Goal: Information Seeking & Learning: Learn about a topic

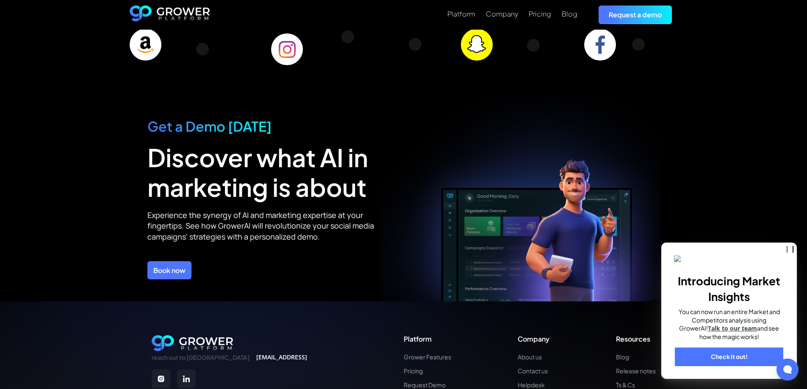
scroll to position [3002, 0]
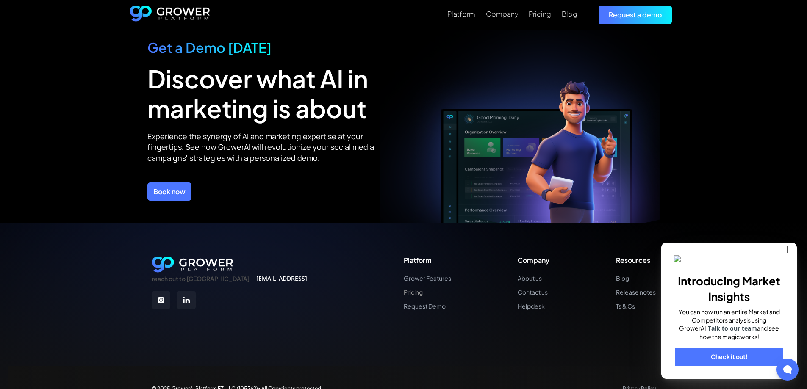
click at [415, 289] on link "Pricing" at bounding box center [427, 292] width 47 height 7
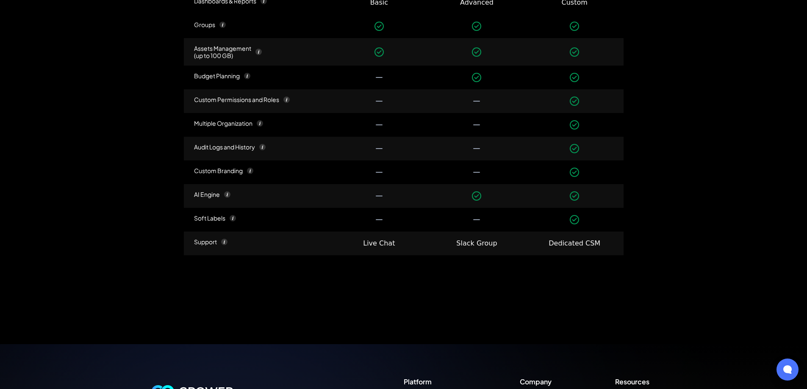
scroll to position [1286, 0]
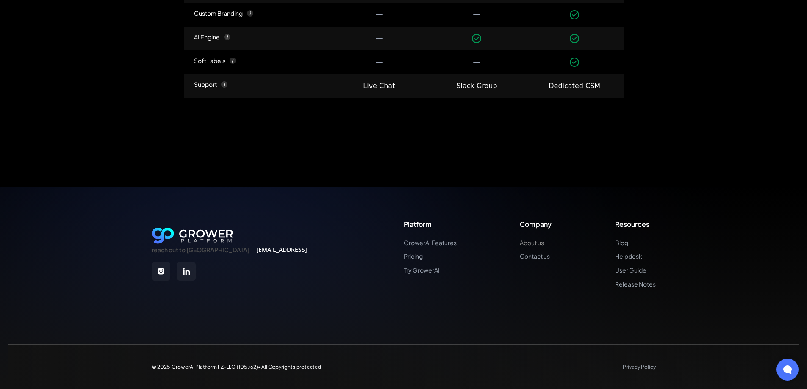
click at [535, 241] on link "About us" at bounding box center [536, 242] width 32 height 7
